Goal: Task Accomplishment & Management: Use online tool/utility

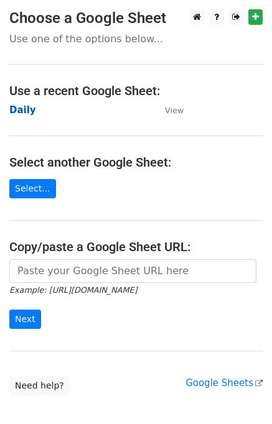
click at [24, 107] on strong "Daily" at bounding box center [22, 109] width 27 height 11
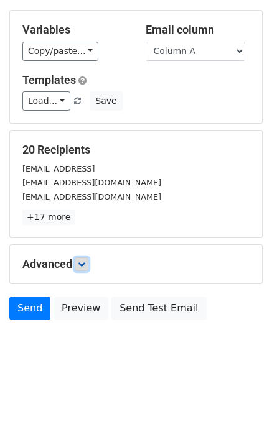
click at [86, 267] on link at bounding box center [82, 264] width 14 height 14
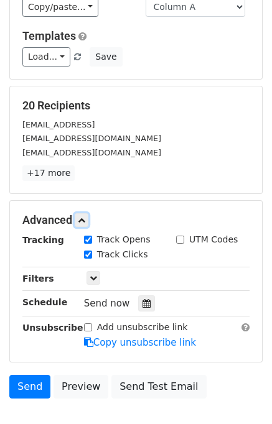
scroll to position [146, 0]
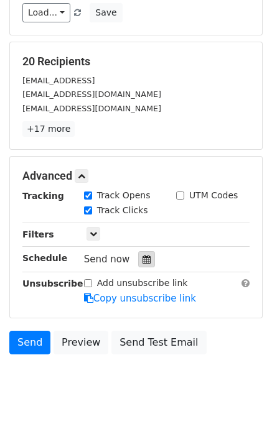
click at [142, 256] on icon at bounding box center [146, 259] width 8 height 9
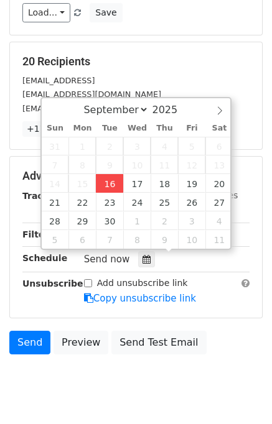
type input "2025-09-16 12:54"
type input "54"
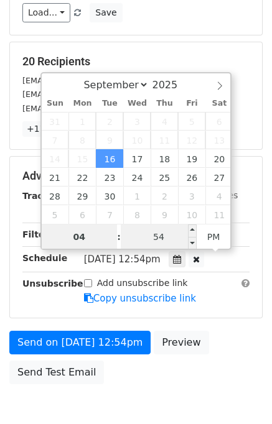
type input "04"
type input "2025-09-16 16:54"
click at [141, 242] on input "54" at bounding box center [159, 236] width 76 height 25
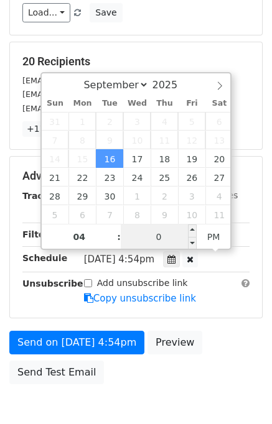
type input "00"
type input "2025-09-16 16:00"
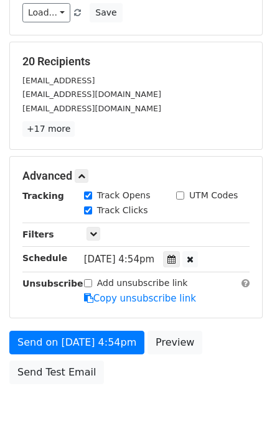
click at [234, 307] on div "Advanced Tracking Track Opens UTM Codes Track Clicks Filters Only include sprea…" at bounding box center [136, 237] width 252 height 161
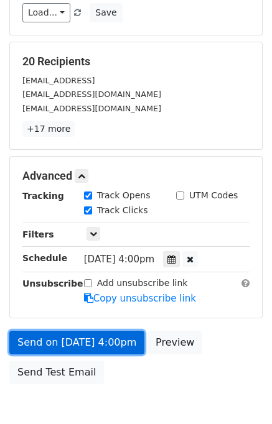
click at [106, 342] on link "Send on Sep 16 at 4:00pm" at bounding box center [76, 343] width 135 height 24
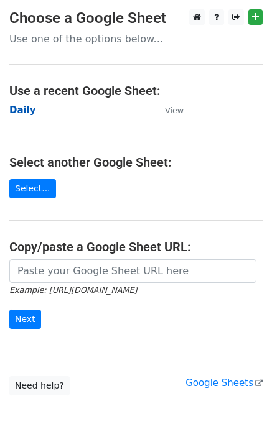
click at [24, 105] on strong "Daily" at bounding box center [22, 109] width 27 height 11
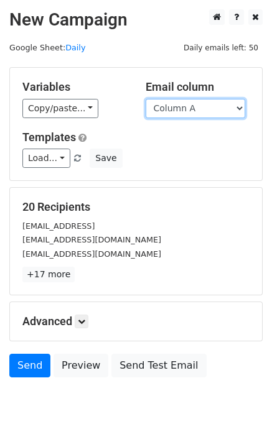
click at [197, 105] on select "Column A Column B Column C Column D Column E" at bounding box center [195, 108] width 99 height 19
click at [193, 111] on select "Column A Column B Column C Column D Column E" at bounding box center [195, 108] width 99 height 19
select select "Column B"
click at [146, 99] on select "Column A Column B Column C Column D Column E" at bounding box center [195, 108] width 99 height 19
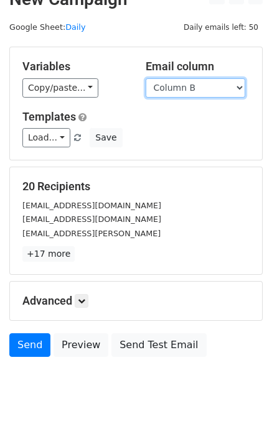
scroll to position [57, 0]
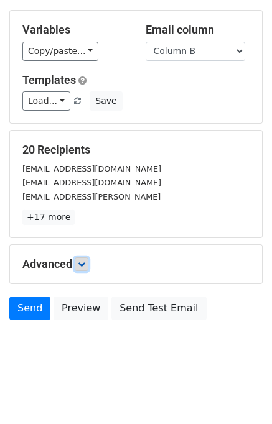
click at [84, 262] on icon at bounding box center [81, 264] width 7 height 7
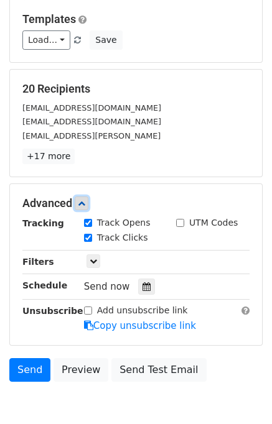
scroll to position [152, 0]
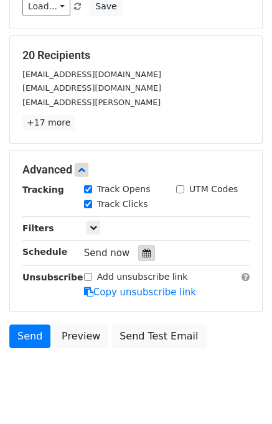
click at [146, 250] on div at bounding box center [146, 253] width 17 height 16
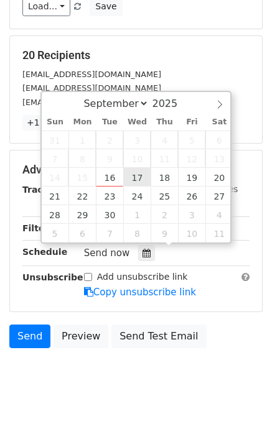
type input "2025-09-17 12:00"
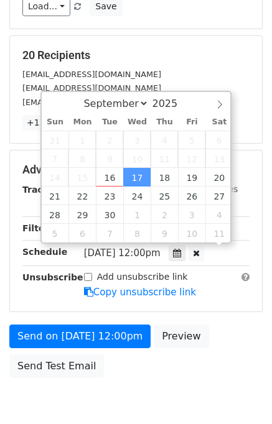
scroll to position [0, 0]
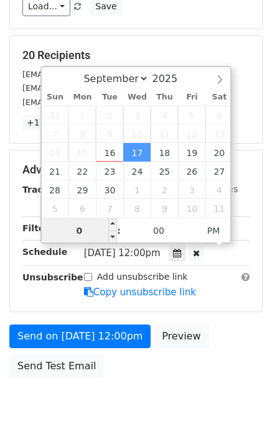
type input "05"
type input "2025-09-17 17:00"
click at [231, 336] on div "Send on Sep 17 at 12:00pm Preview Send Test Email" at bounding box center [136, 355] width 272 height 60
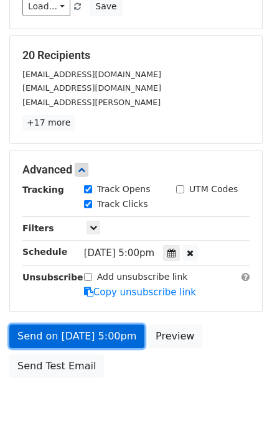
click at [111, 336] on link "Send on Sep 17 at 5:00pm" at bounding box center [76, 337] width 135 height 24
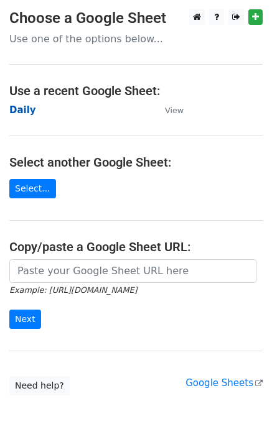
click at [27, 115] on strong "Daily" at bounding box center [22, 109] width 27 height 11
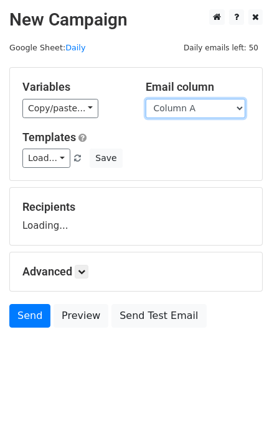
click at [190, 106] on select "Column A Column B Column C Column D Column E" at bounding box center [195, 108] width 99 height 19
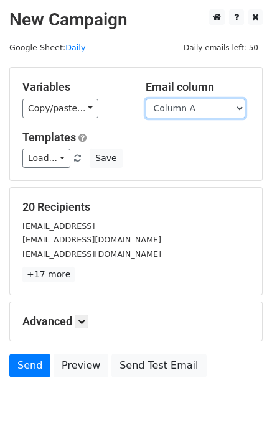
click at [197, 110] on select "Column A Column B Column C Column D Column E" at bounding box center [195, 108] width 99 height 19
select select "Column C"
click at [146, 99] on select "Column A Column B Column C Column D Column E" at bounding box center [195, 108] width 99 height 19
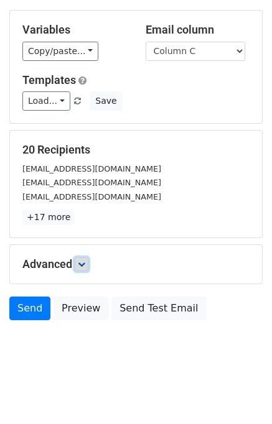
click at [85, 263] on icon at bounding box center [81, 264] width 7 height 7
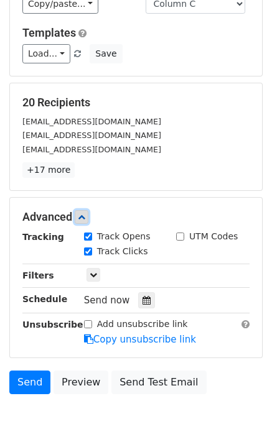
scroll to position [147, 0]
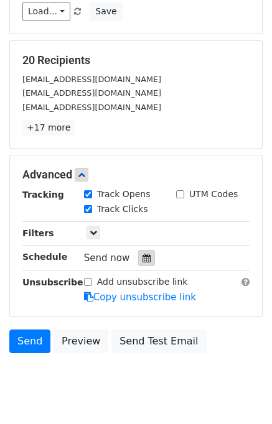
click at [142, 254] on icon at bounding box center [146, 258] width 8 height 9
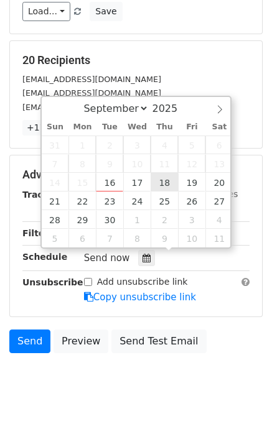
type input "2025-09-18 12:00"
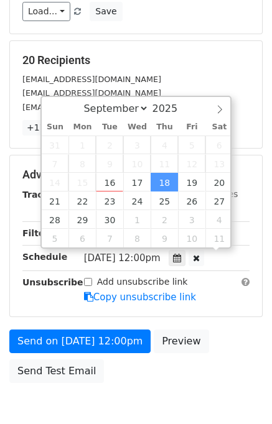
scroll to position [0, 0]
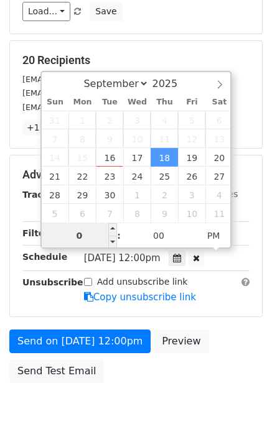
type input "06"
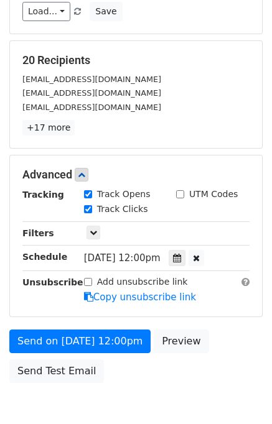
type input "2025-09-18 18:00"
click at [226, 334] on div "Send on Sep 18 at 12:00pm Preview Send Test Email" at bounding box center [136, 360] width 272 height 60
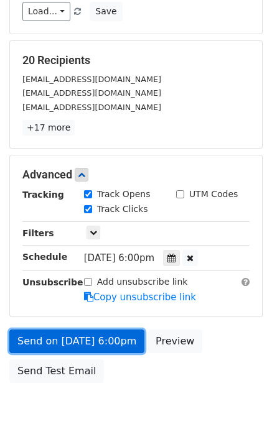
click at [80, 339] on link "Send on Sep 18 at 6:00pm" at bounding box center [76, 342] width 135 height 24
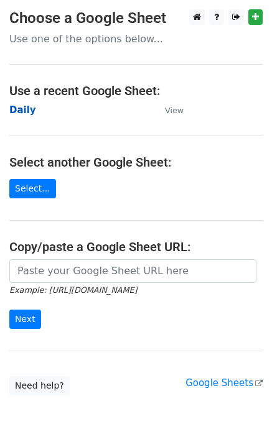
click at [29, 113] on strong "Daily" at bounding box center [22, 109] width 27 height 11
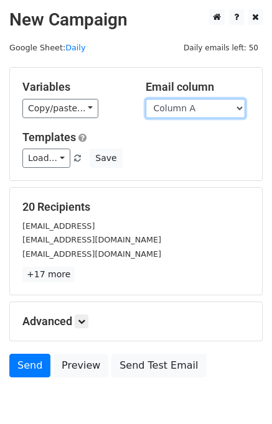
click at [179, 106] on select "Column A Column B Column C Column D Column E" at bounding box center [195, 108] width 99 height 19
select select "Column D"
click at [146, 99] on select "Column A Column B Column C Column D Column E" at bounding box center [195, 108] width 99 height 19
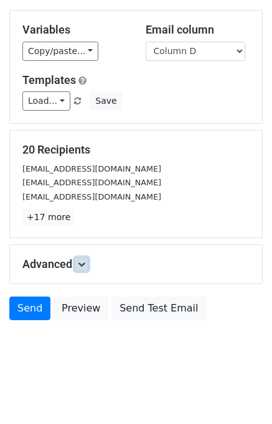
click at [82, 261] on icon at bounding box center [81, 264] width 7 height 7
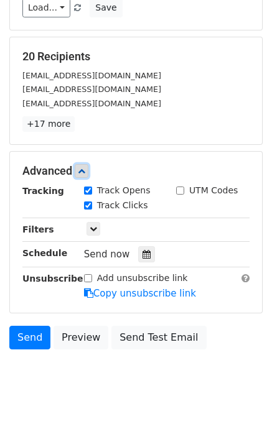
scroll to position [152, 0]
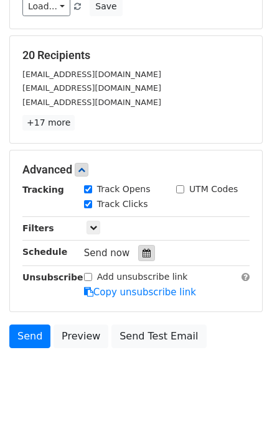
click at [142, 249] on icon at bounding box center [146, 253] width 8 height 9
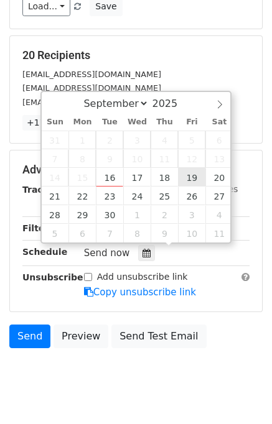
type input "2025-09-19 12:00"
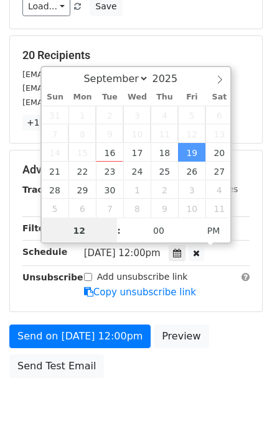
scroll to position [0, 0]
type input "07"
type input "2025-09-19 19:00"
click at [225, 335] on div "Send on Sep 19 at 12:00pm Preview Send Test Email" at bounding box center [136, 355] width 272 height 60
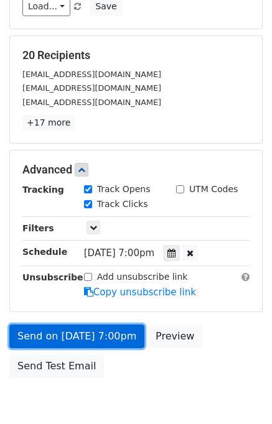
click at [85, 331] on link "Send on Sep 19 at 7:00pm" at bounding box center [76, 337] width 135 height 24
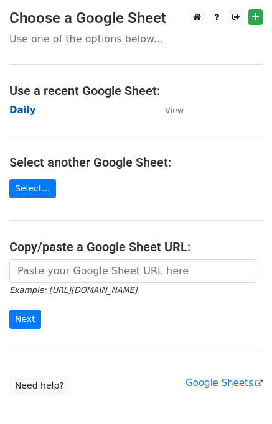
click at [16, 113] on strong "Daily" at bounding box center [22, 109] width 27 height 11
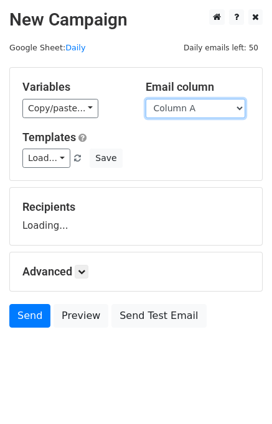
click at [190, 111] on select "Column A Column B Column C Column D Column E" at bounding box center [195, 108] width 99 height 19
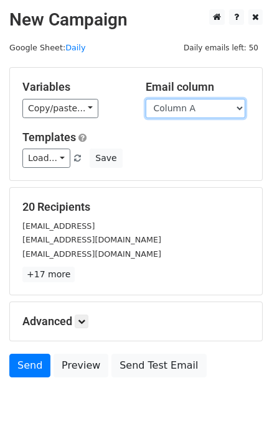
click at [187, 105] on select "Column A Column B Column C Column D Column E" at bounding box center [195, 108] width 99 height 19
select select "Column E"
click at [146, 99] on select "Column A Column B Column C Column D Column E" at bounding box center [195, 108] width 99 height 19
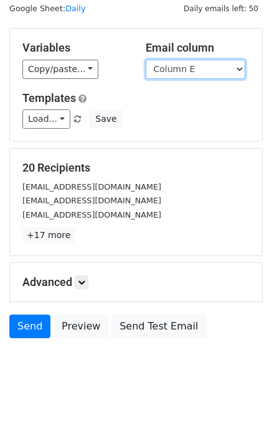
scroll to position [57, 0]
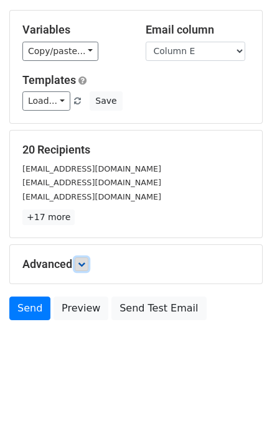
click at [84, 261] on icon at bounding box center [81, 264] width 7 height 7
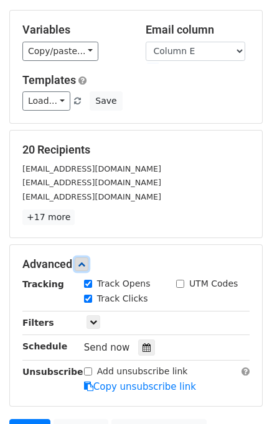
scroll to position [174, 0]
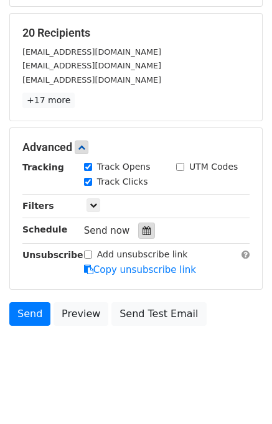
click at [142, 229] on icon at bounding box center [146, 230] width 8 height 9
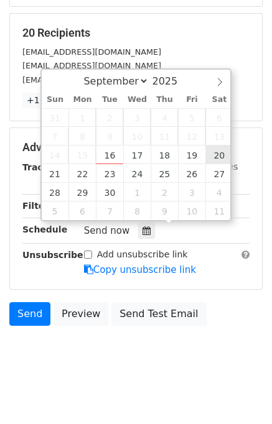
type input "[DATE] 12:00"
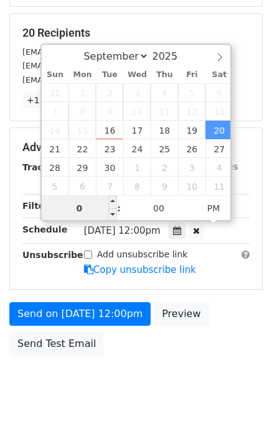
type input "08"
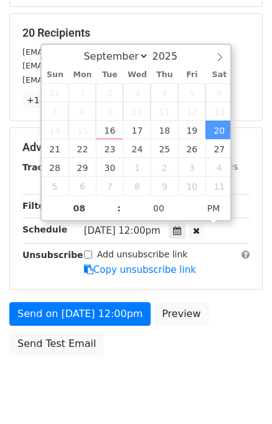
type input "[DATE] 20:00"
click at [244, 312] on div "Send on [DATE] 12:00pm Preview Send Test Email" at bounding box center [136, 332] width 272 height 60
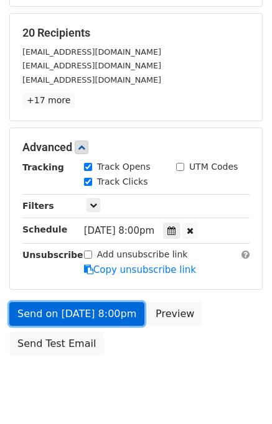
click at [90, 312] on link "Send on [DATE] 8:00pm" at bounding box center [76, 314] width 135 height 24
